Goal: Task Accomplishment & Management: Complete application form

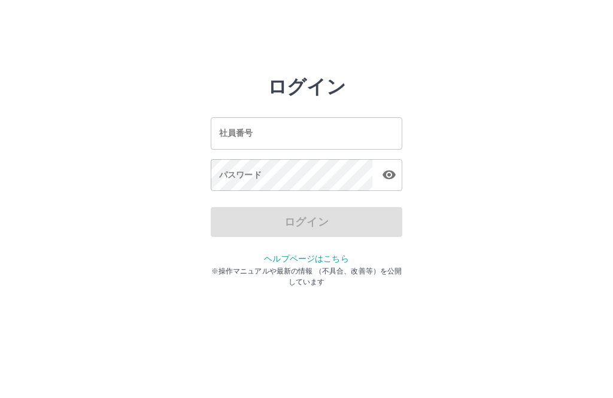
click at [356, 132] on input "社員番号" at bounding box center [306, 133] width 191 height 32
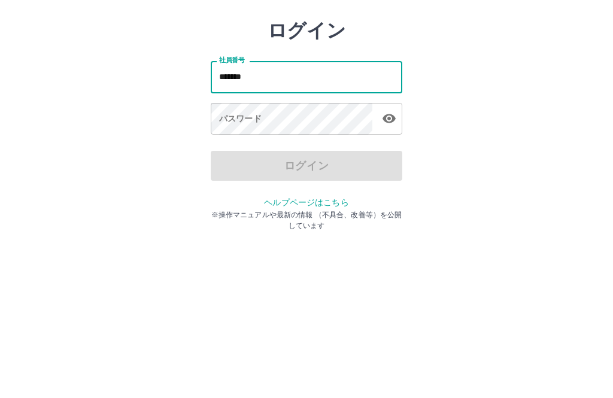
type input "*******"
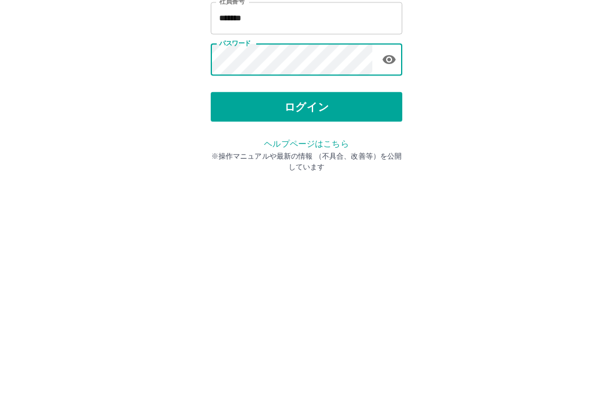
click at [336, 207] on button "ログイン" at bounding box center [306, 222] width 191 height 30
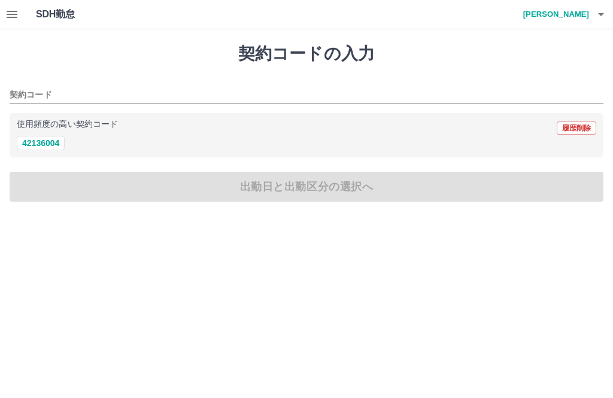
click at [53, 138] on button "42136004" at bounding box center [41, 143] width 48 height 14
type input "********"
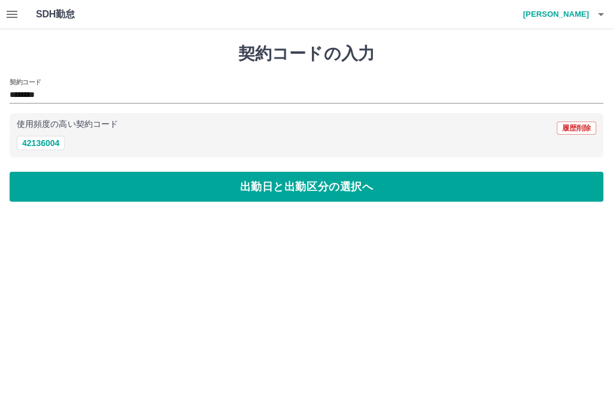
click at [168, 181] on button "出勤日と出勤区分の選択へ" at bounding box center [307, 187] width 594 height 30
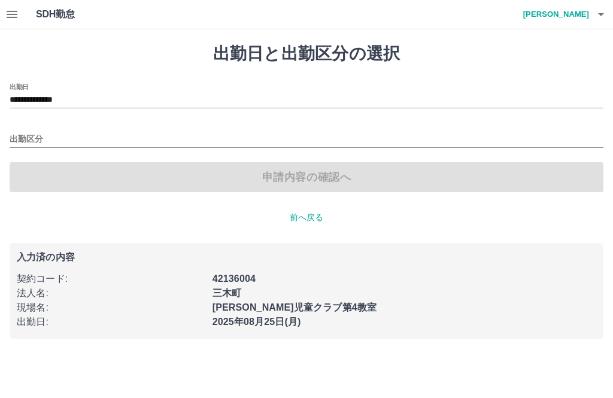
click at [16, 129] on div "出勤区分" at bounding box center [307, 135] width 594 height 25
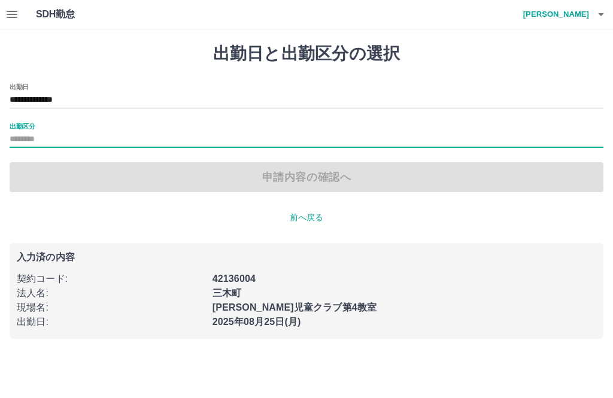
click at [17, 129] on label "出勤区分" at bounding box center [22, 125] width 25 height 9
click at [17, 132] on input "出勤区分" at bounding box center [307, 139] width 594 height 15
click at [162, 184] on div "申請内容の確認へ" at bounding box center [307, 177] width 594 height 30
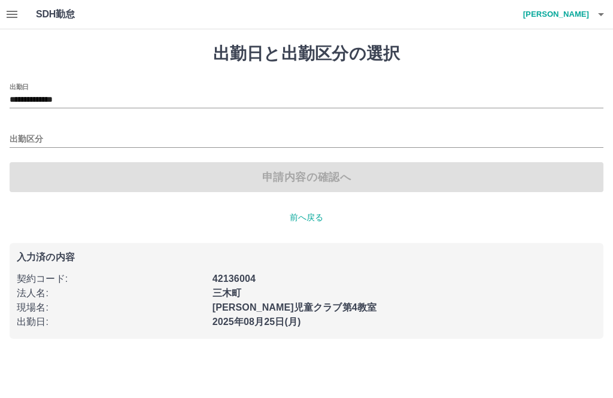
click at [95, 163] on div "申請内容の確認へ" at bounding box center [307, 177] width 594 height 30
click at [105, 186] on div "申請内容の確認へ" at bounding box center [307, 177] width 594 height 30
click at [20, 137] on input "出勤区分" at bounding box center [307, 139] width 594 height 15
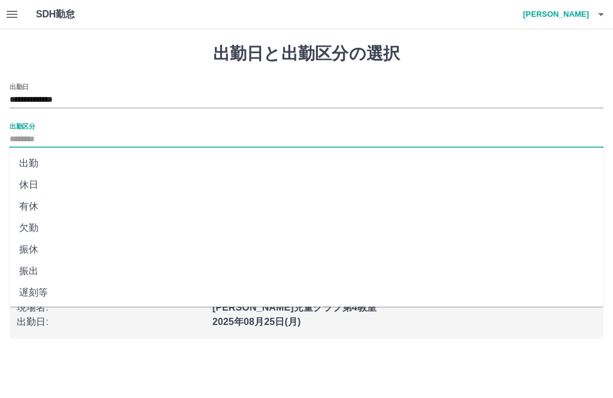
click at [37, 155] on li "出勤" at bounding box center [307, 164] width 594 height 22
type input "**"
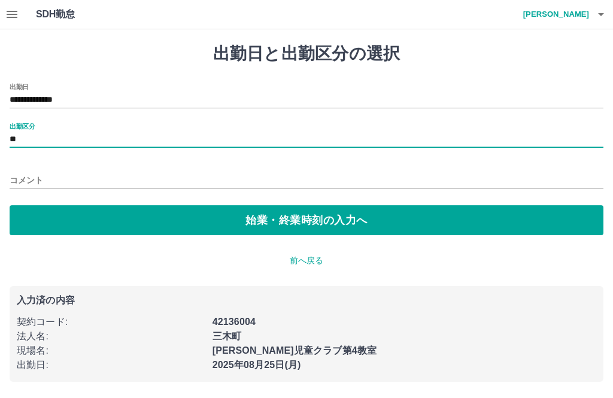
click at [175, 221] on button "始業・終業時刻の入力へ" at bounding box center [307, 220] width 594 height 30
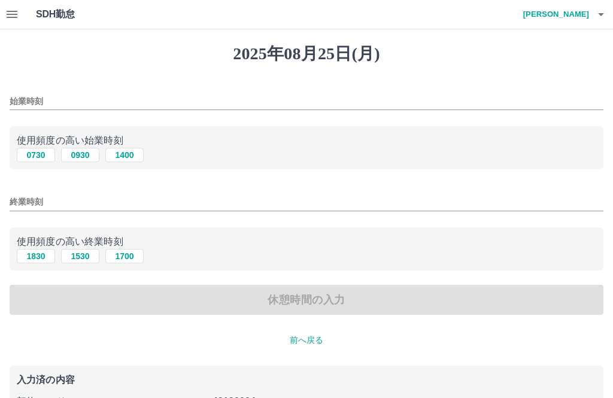
click at [29, 153] on button "0730" at bounding box center [36, 155] width 38 height 14
type input "****"
click at [34, 251] on button "1830" at bounding box center [36, 256] width 38 height 14
type input "****"
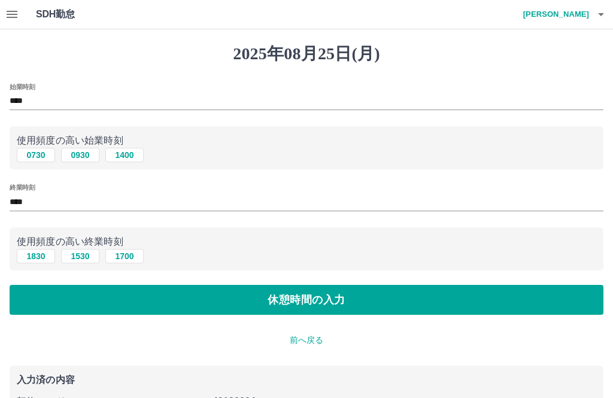
click at [110, 300] on button "休憩時間の入力" at bounding box center [307, 300] width 594 height 30
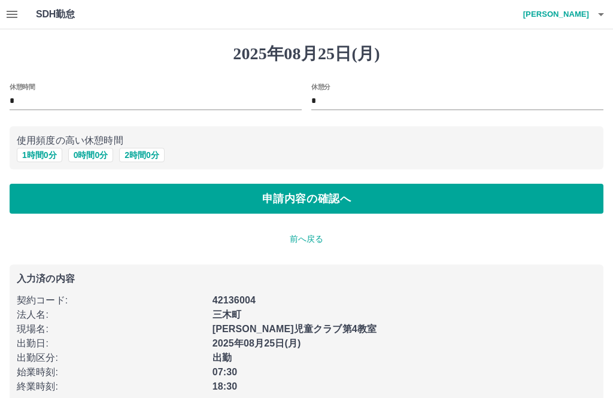
click at [34, 153] on button "1 時間 0 分" at bounding box center [39, 155] width 45 height 14
type input "*"
click at [157, 195] on button "申請内容の確認へ" at bounding box center [307, 199] width 594 height 30
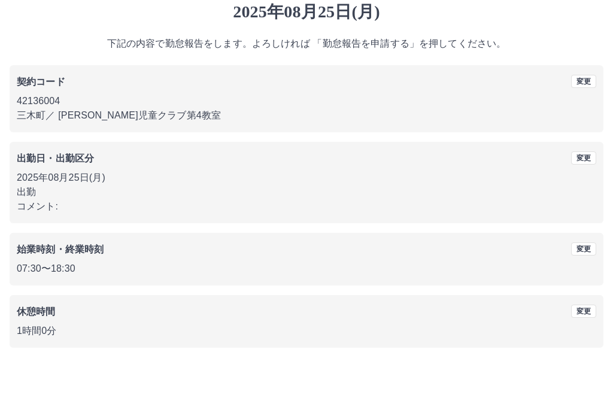
scroll to position [11, 0]
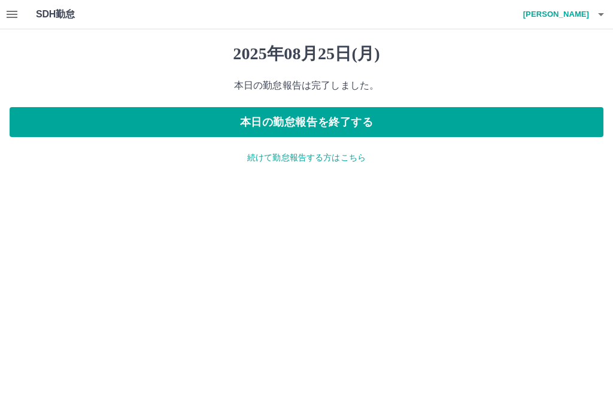
click at [225, 124] on button "本日の勤怠報告を終了する" at bounding box center [307, 122] width 594 height 30
